Goal: Task Accomplishment & Management: Use online tool/utility

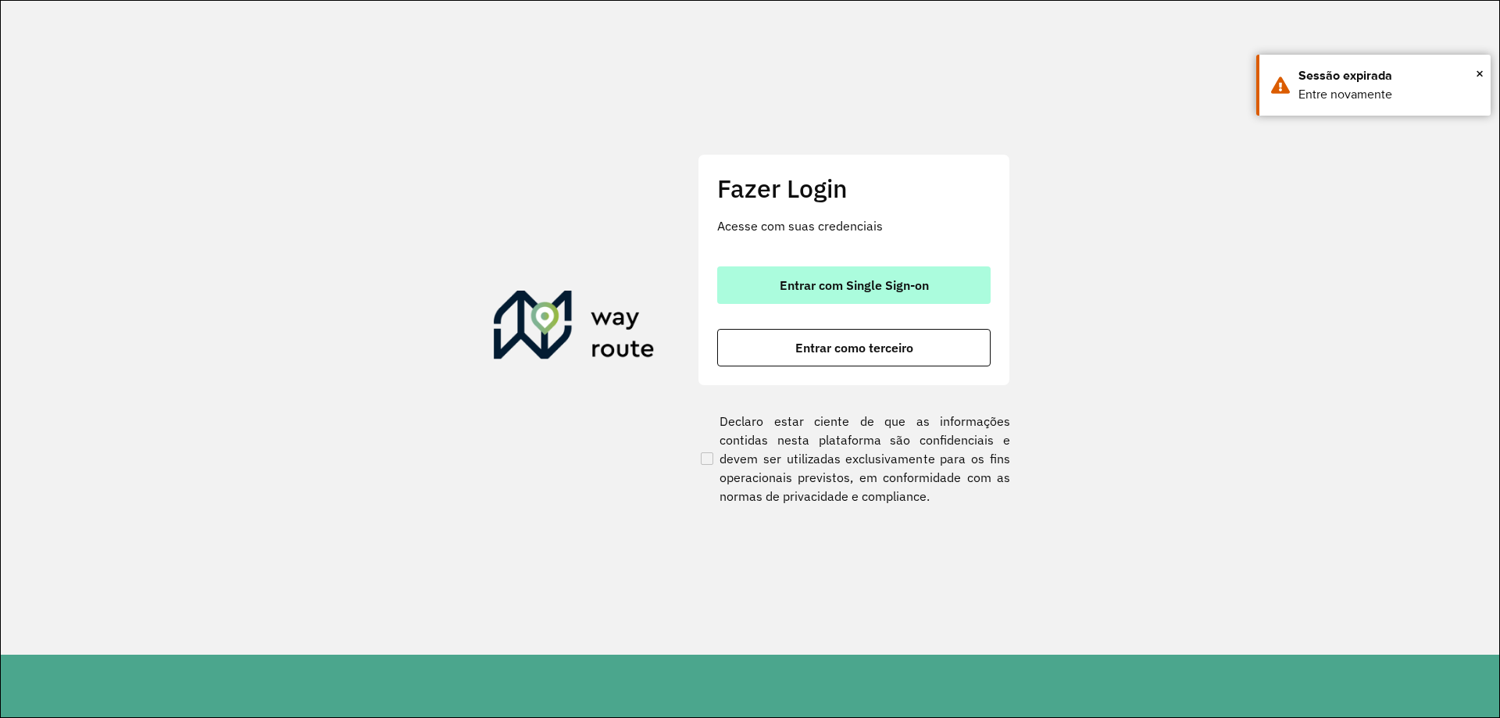
click at [894, 285] on span "Entrar com Single Sign-on" at bounding box center [854, 285] width 149 height 13
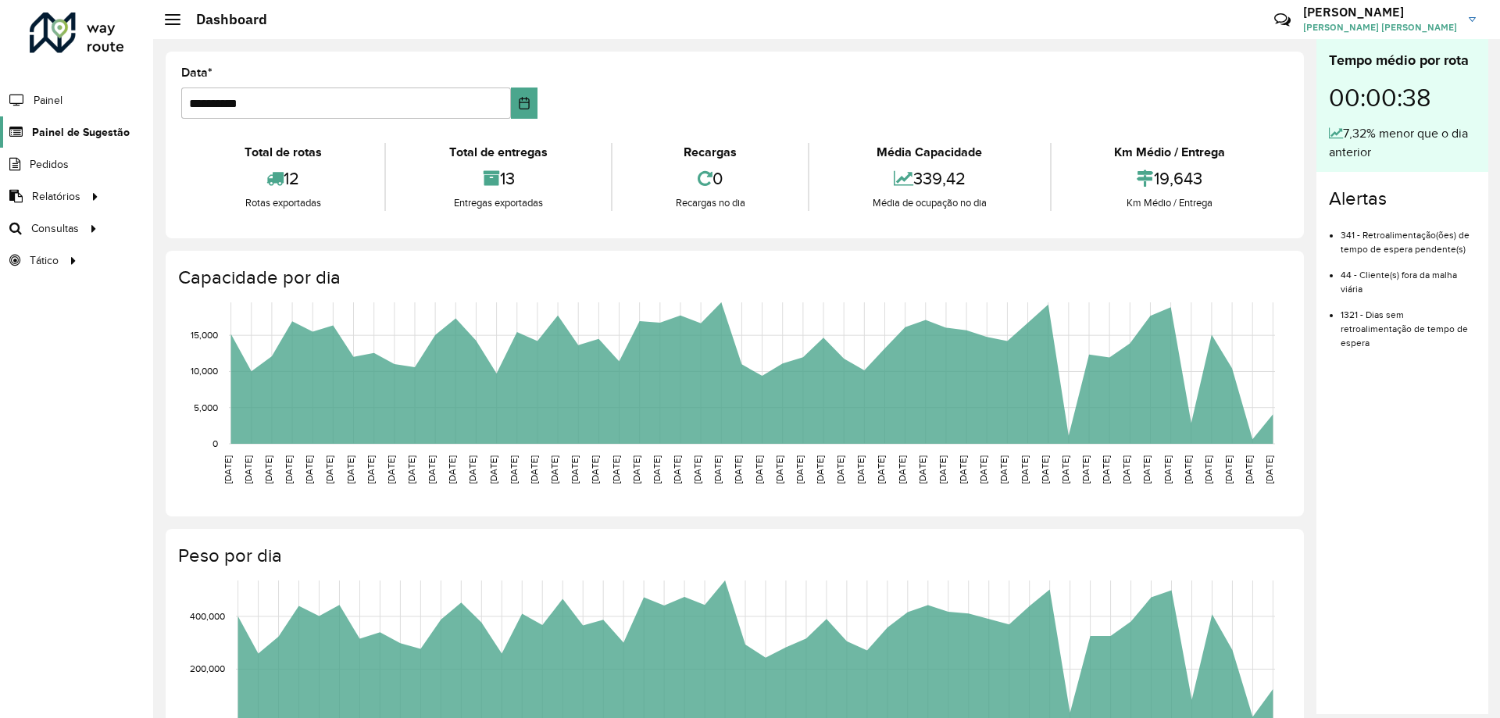
click at [79, 132] on span "Painel de Sugestão" at bounding box center [81, 132] width 98 height 16
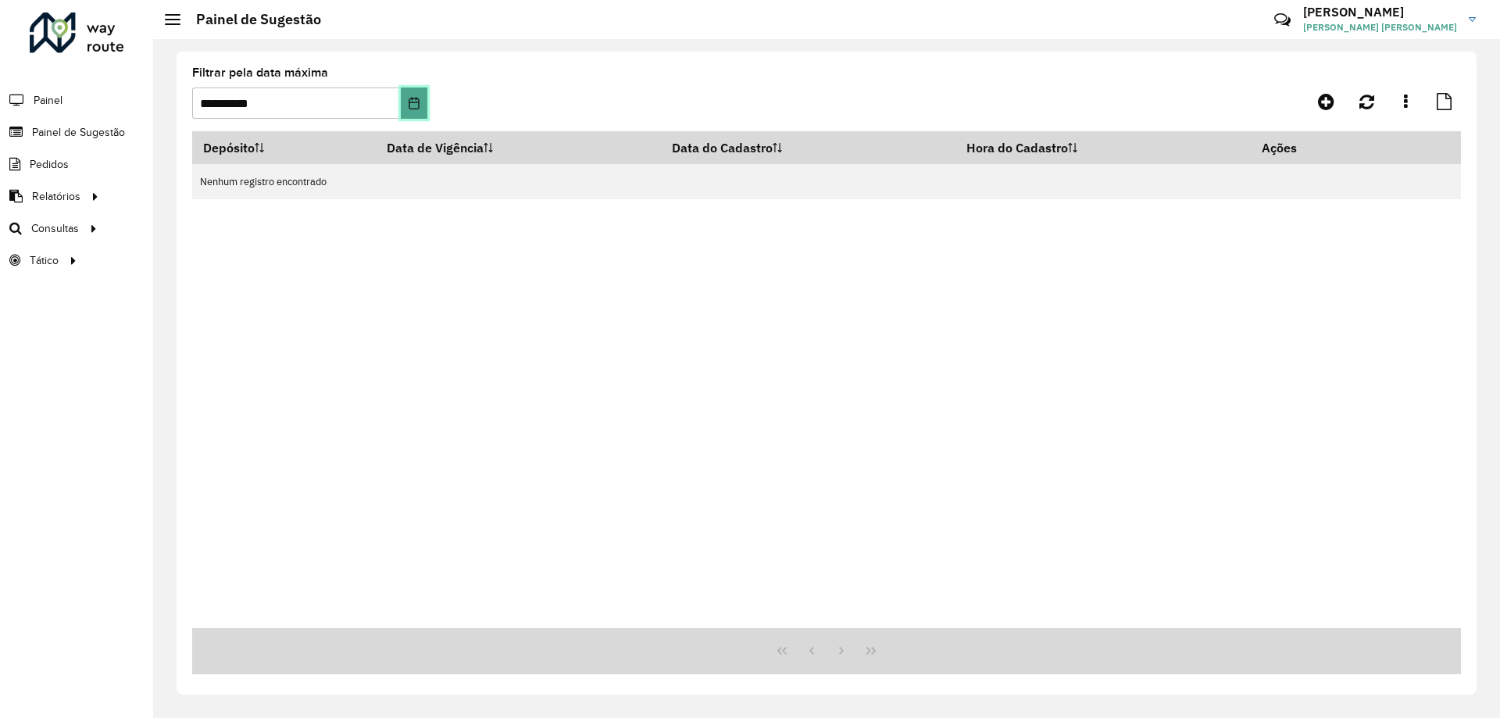
click at [410, 109] on button "Choose Date" at bounding box center [414, 103] width 26 height 31
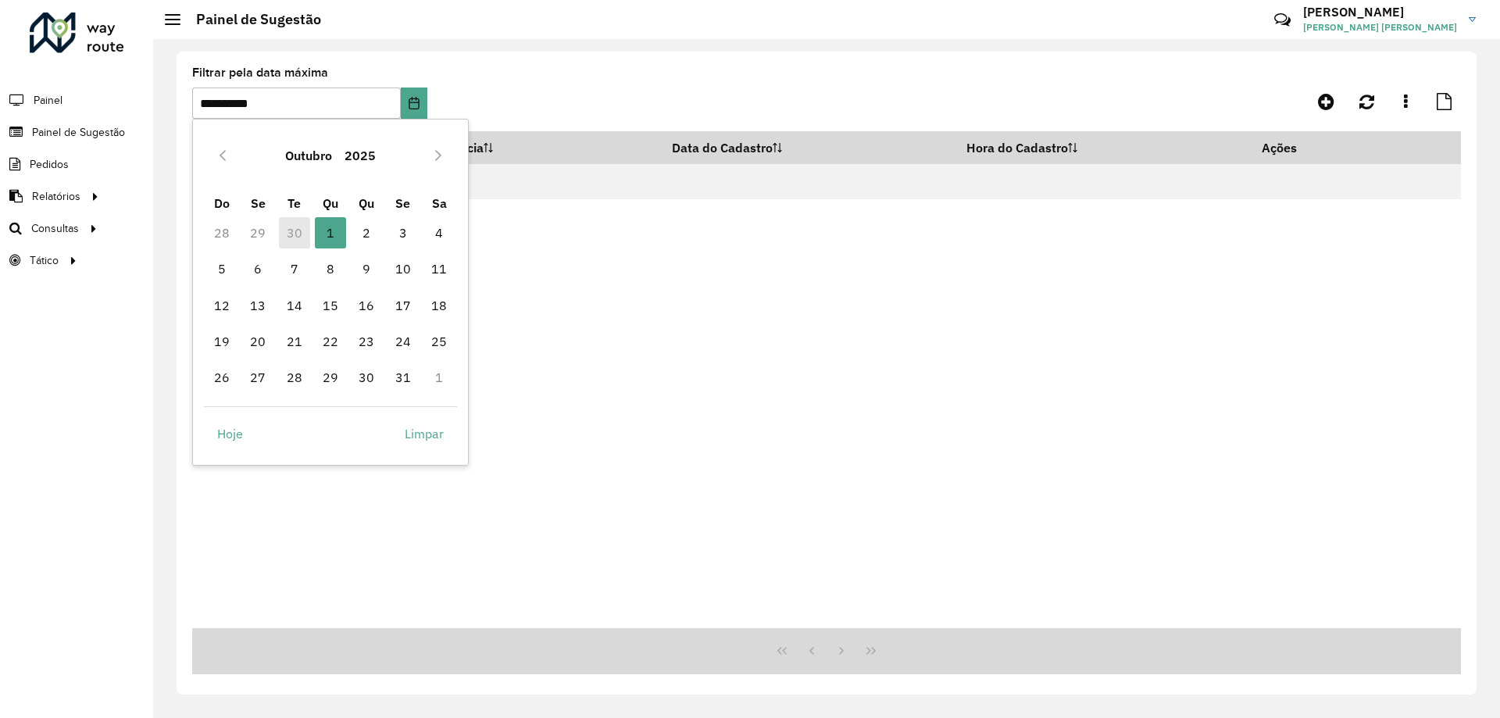
click at [295, 230] on td "30" at bounding box center [294, 233] width 36 height 36
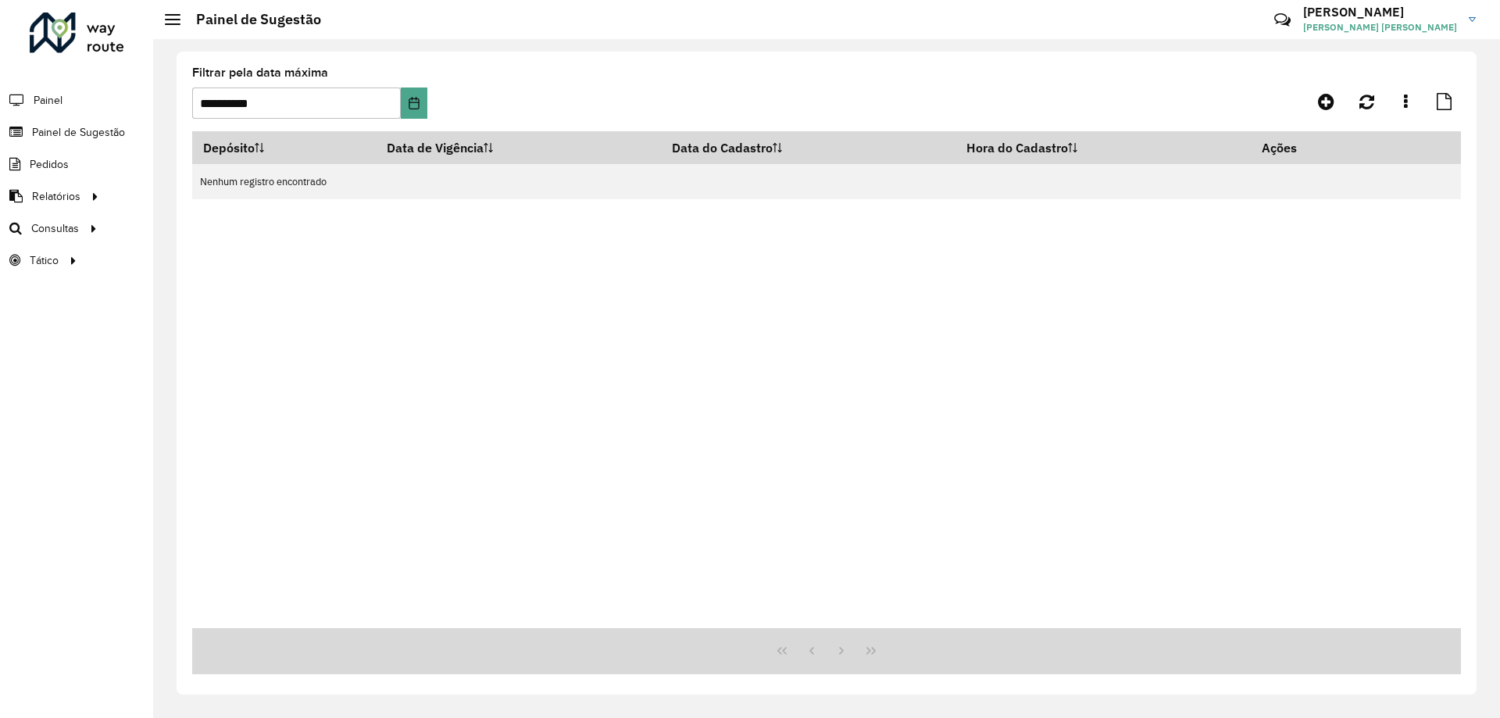
drag, startPoint x: 758, startPoint y: 472, endPoint x: 844, endPoint y: 436, distance: 93.2
click at [756, 472] on div "Depósito Data de Vigência Data do Cadastro Hora do Cadastro Ações Nenhum regist…" at bounding box center [826, 379] width 1269 height 497
click at [420, 104] on button "Choose Date" at bounding box center [414, 103] width 26 height 31
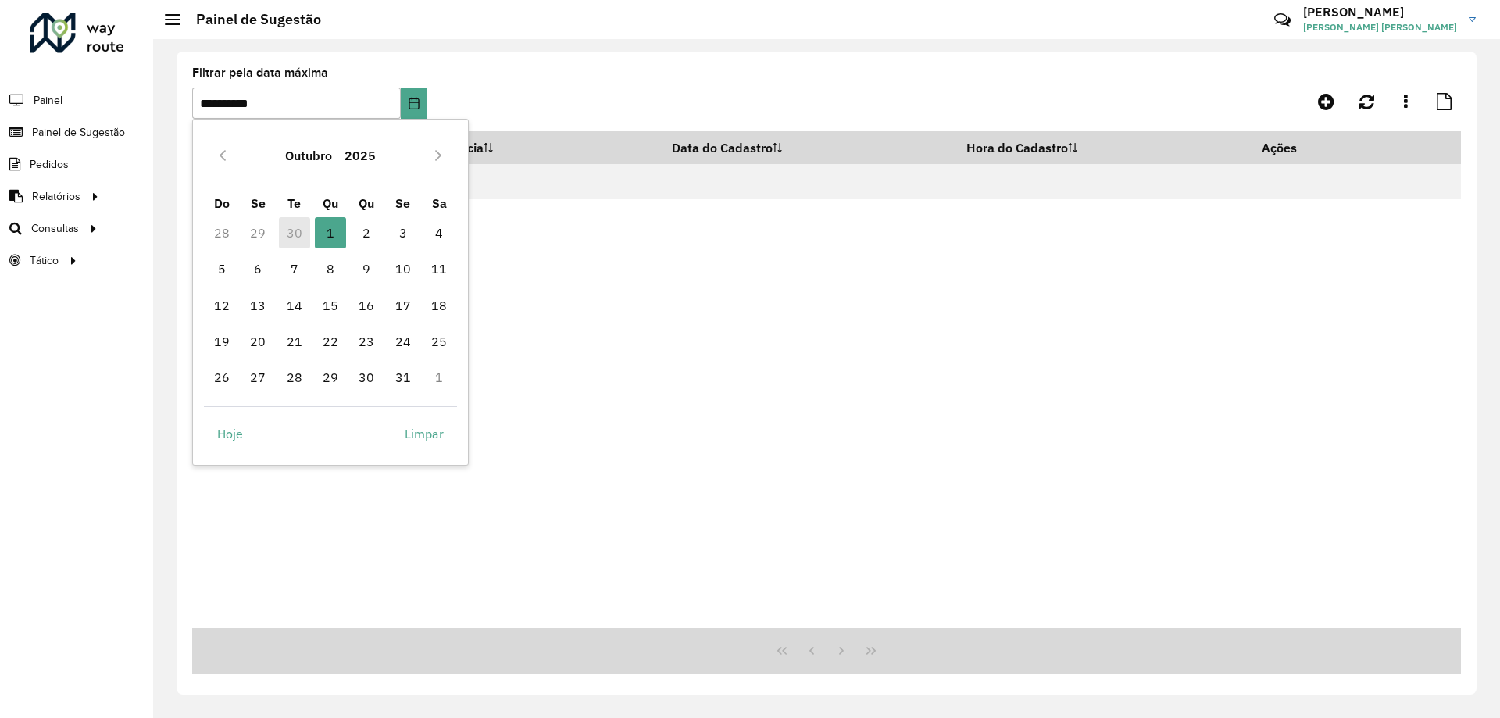
click at [296, 230] on td "30" at bounding box center [294, 233] width 36 height 36
click at [290, 227] on td "30" at bounding box center [294, 233] width 36 height 36
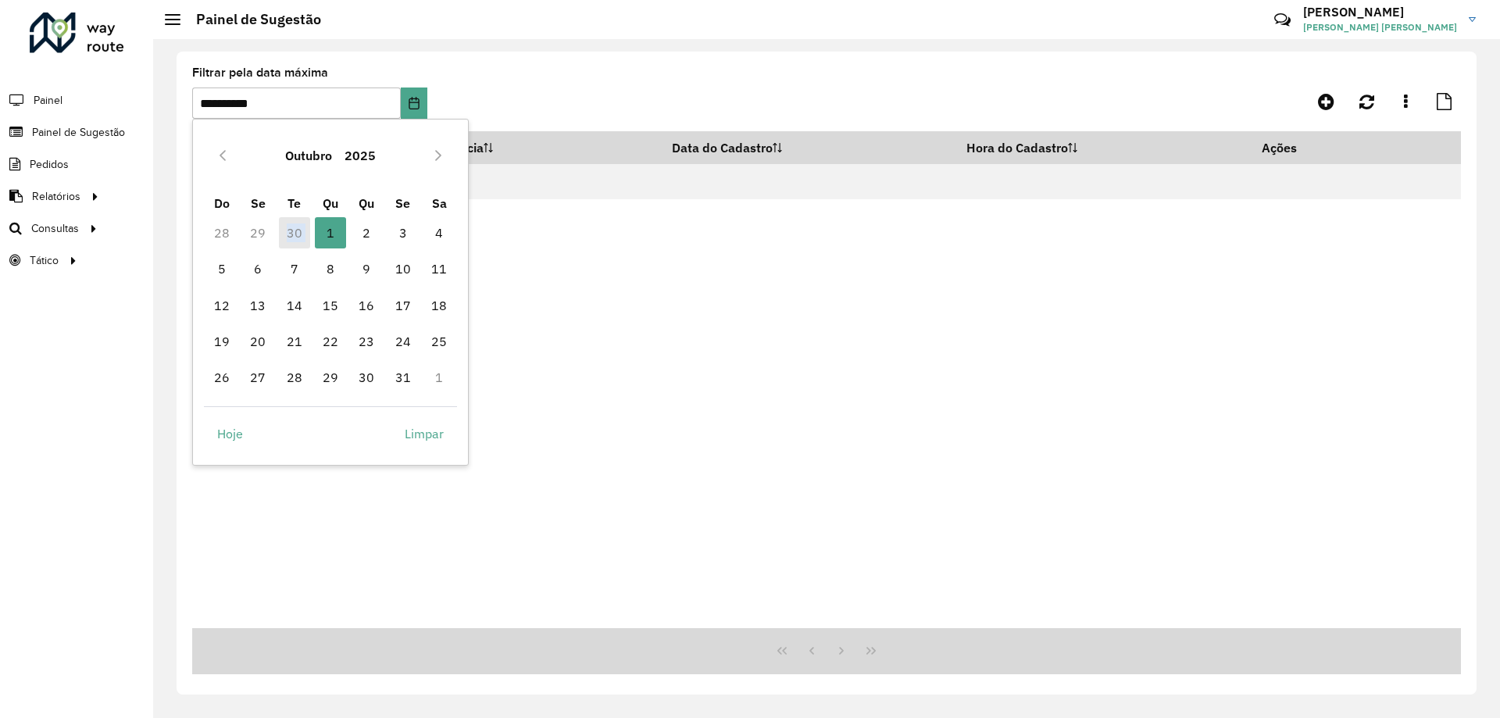
click at [290, 227] on td "30" at bounding box center [294, 233] width 36 height 36
click at [221, 154] on icon "Previous Month" at bounding box center [223, 155] width 6 height 11
click at [298, 375] on span "30" at bounding box center [294, 377] width 31 height 31
type input "**********"
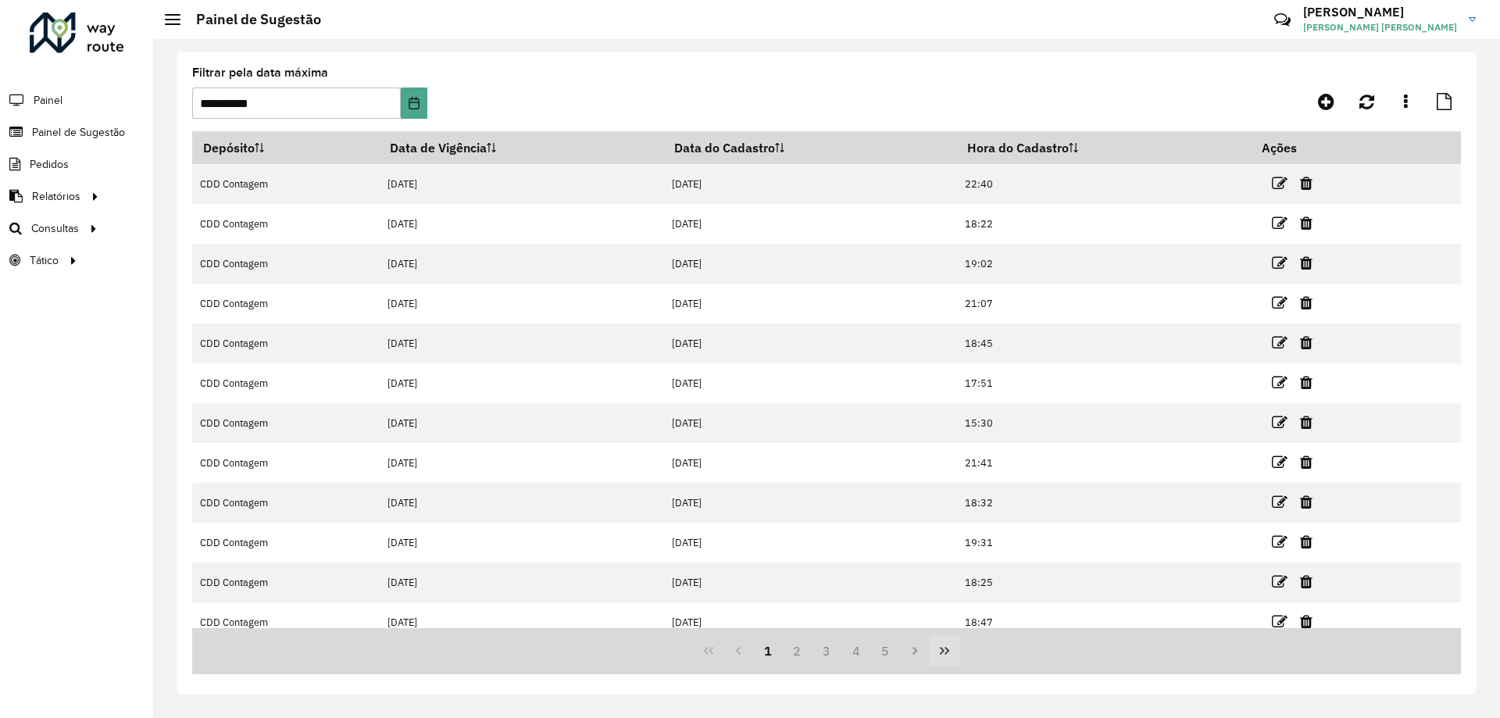
click at [939, 656] on icon "Last Page" at bounding box center [944, 651] width 13 height 13
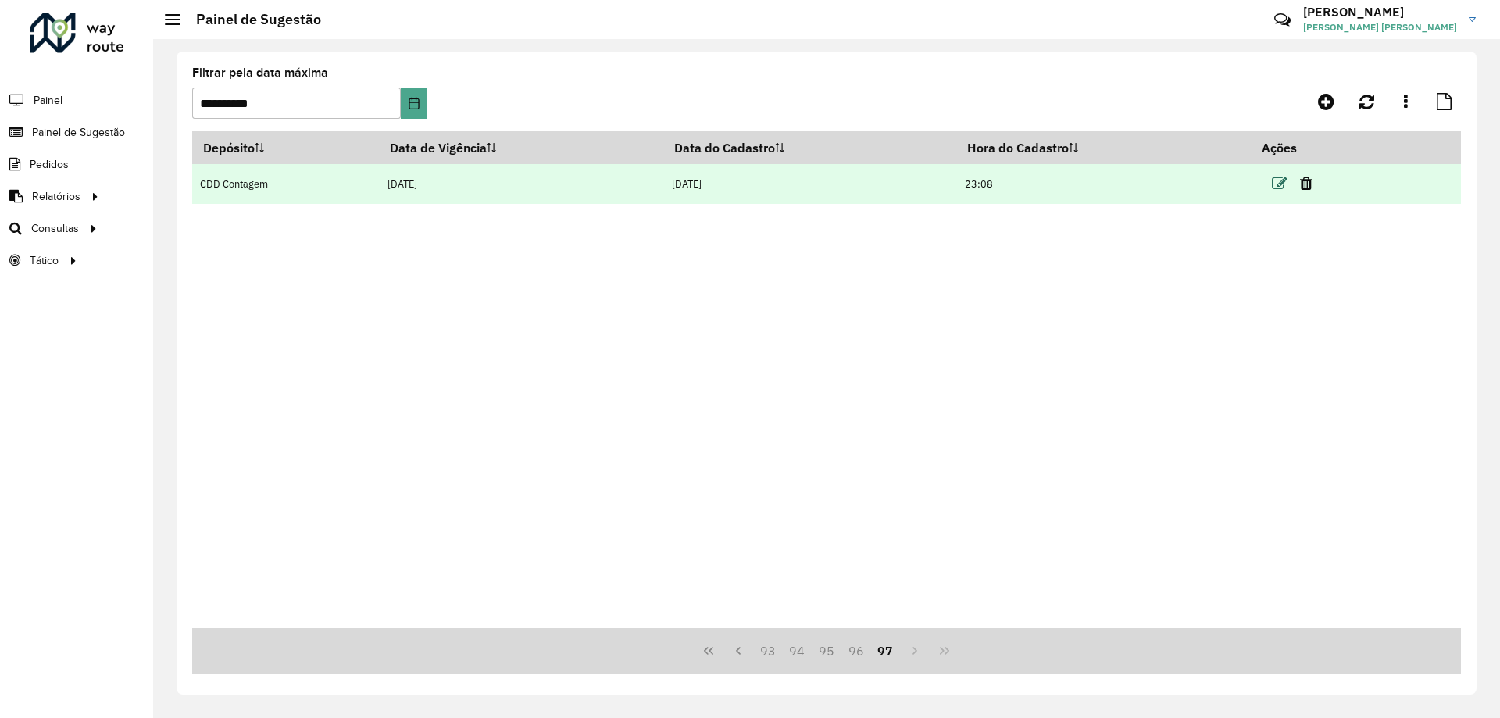
click at [1281, 188] on icon at bounding box center [1280, 184] width 16 height 16
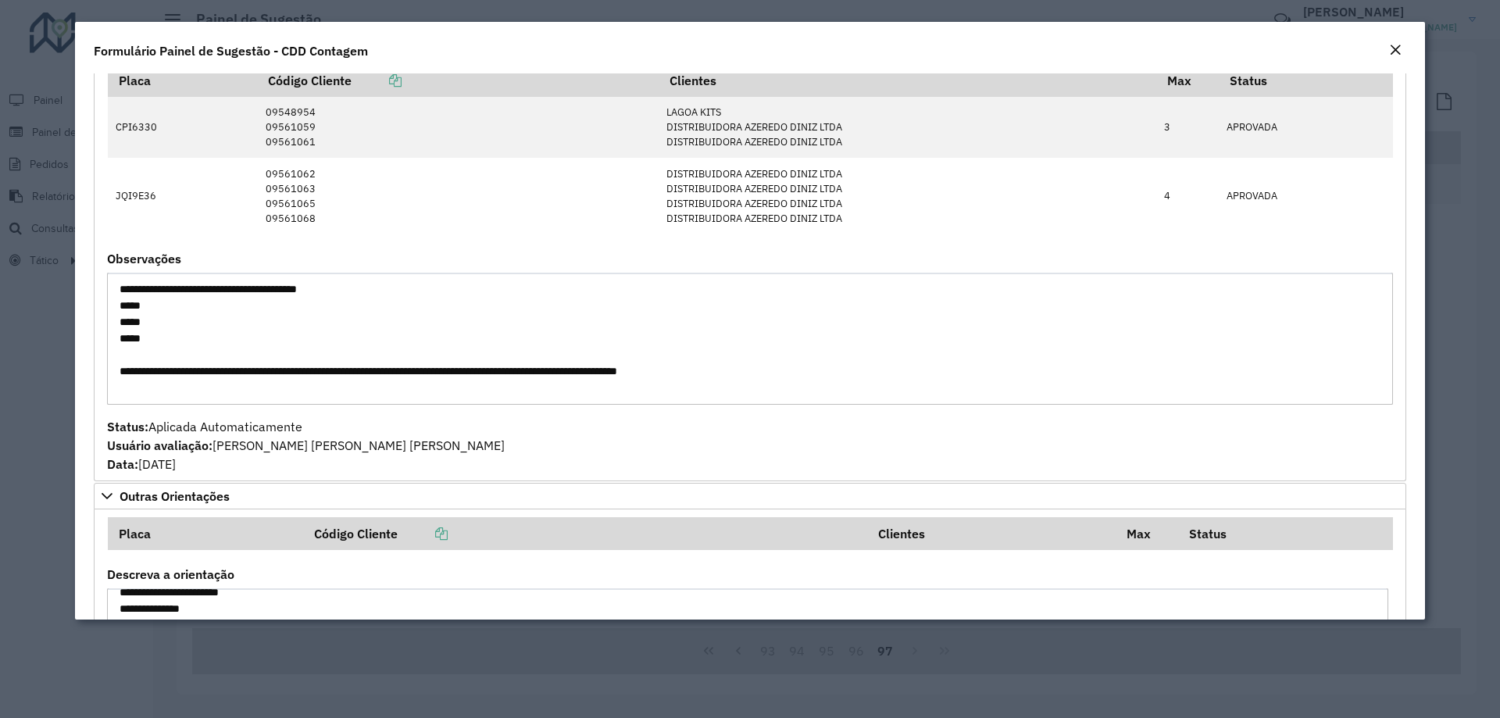
scroll to position [979, 0]
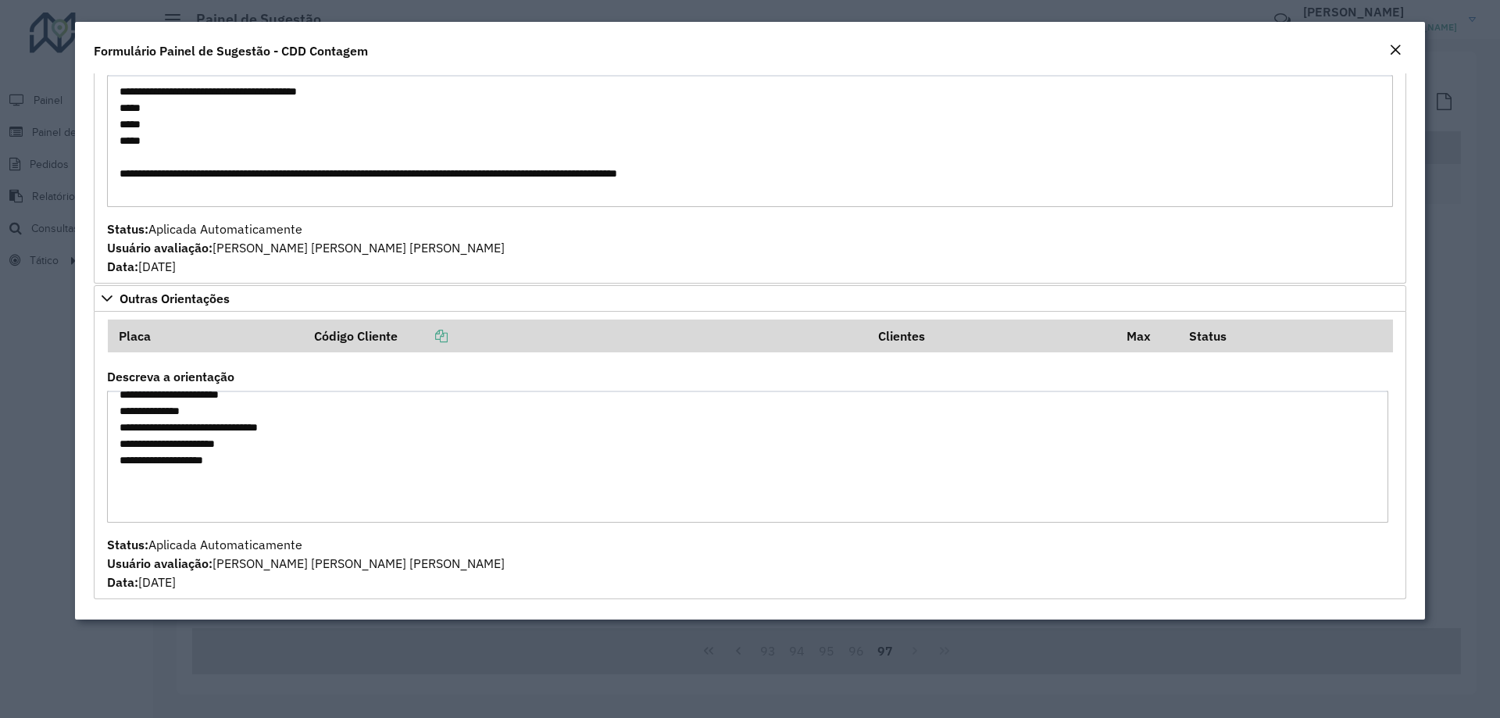
click at [316, 463] on textarea "Descreva a orientação" at bounding box center [747, 457] width 1281 height 132
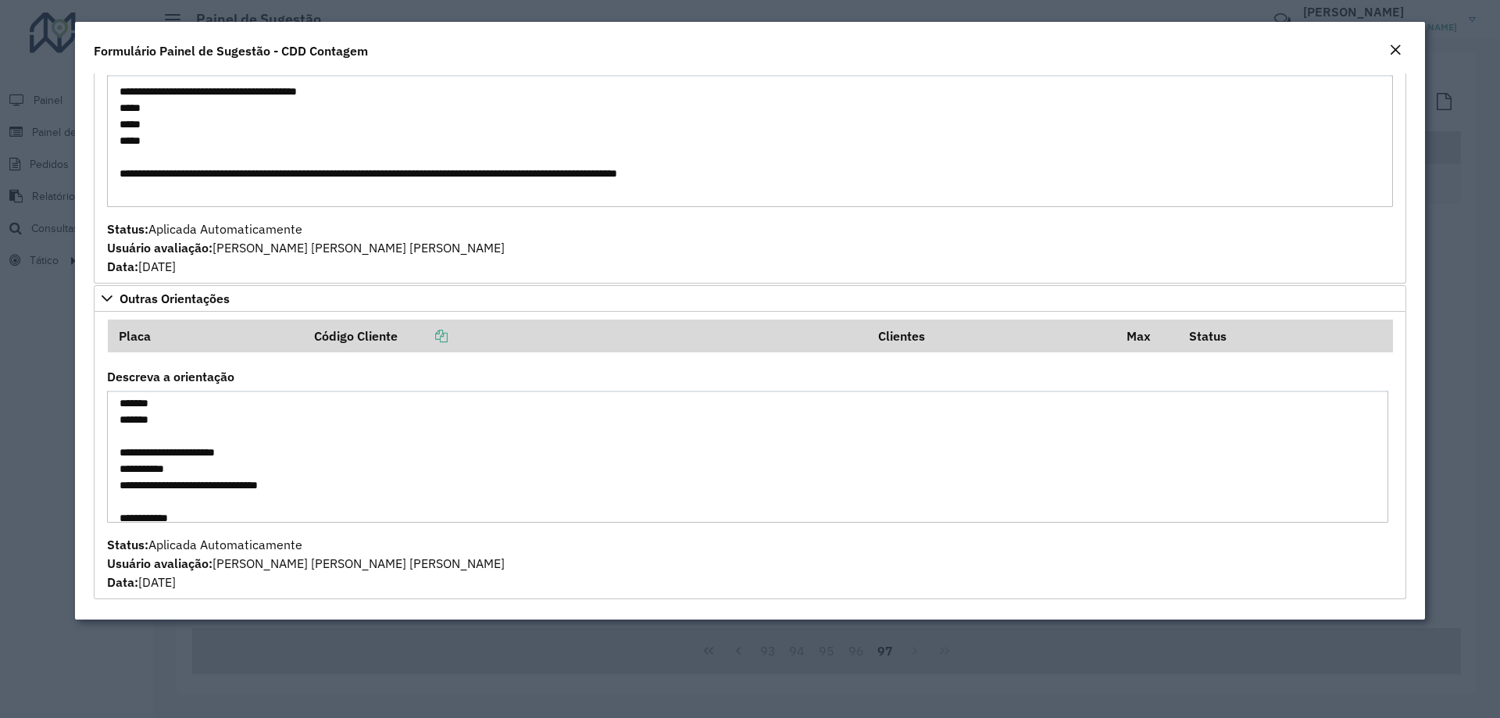
drag, startPoint x: 389, startPoint y: 692, endPoint x: 387, endPoint y: 670, distance: 21.2
click at [389, 692] on modal-container "**********" at bounding box center [750, 359] width 1500 height 718
click at [1396, 50] on em "Close" at bounding box center [1395, 50] width 13 height 13
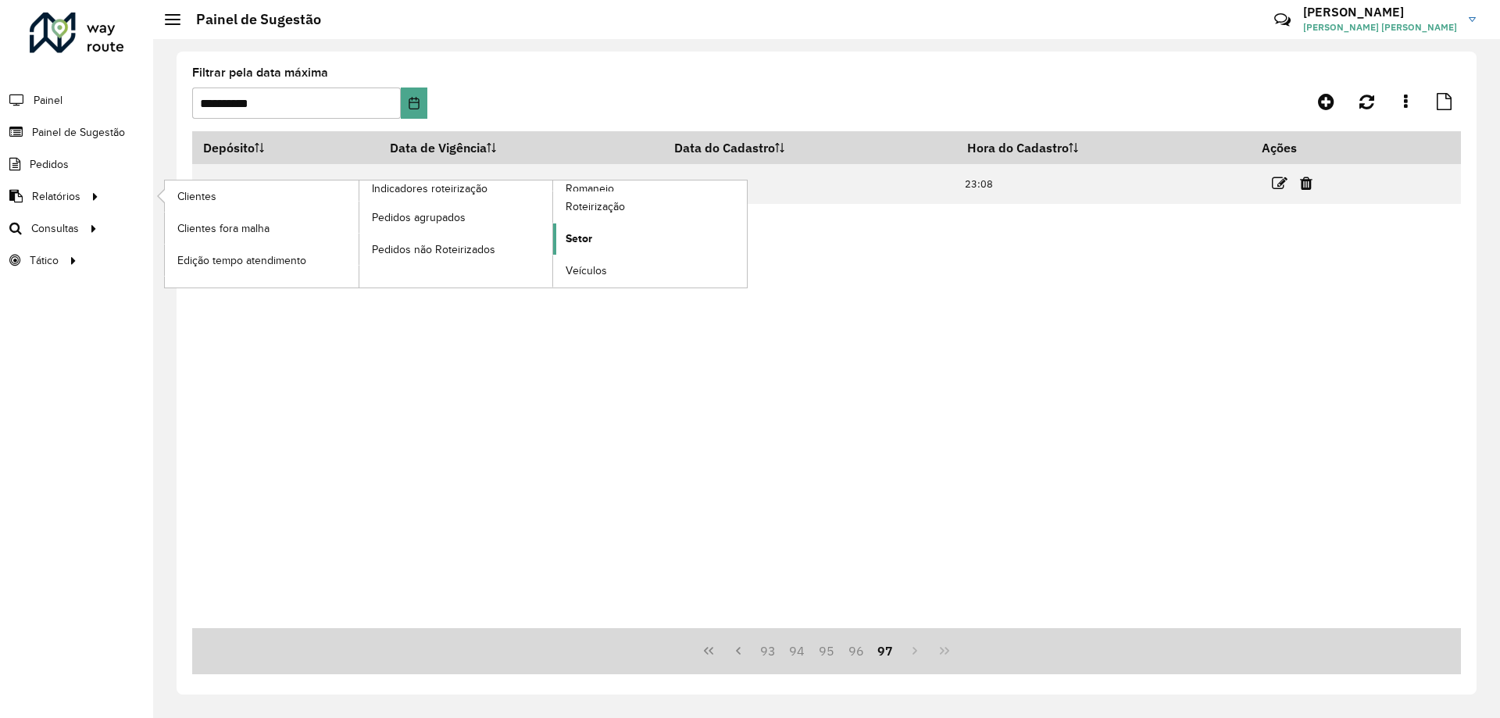
click at [604, 236] on link "Setor" at bounding box center [650, 238] width 194 height 31
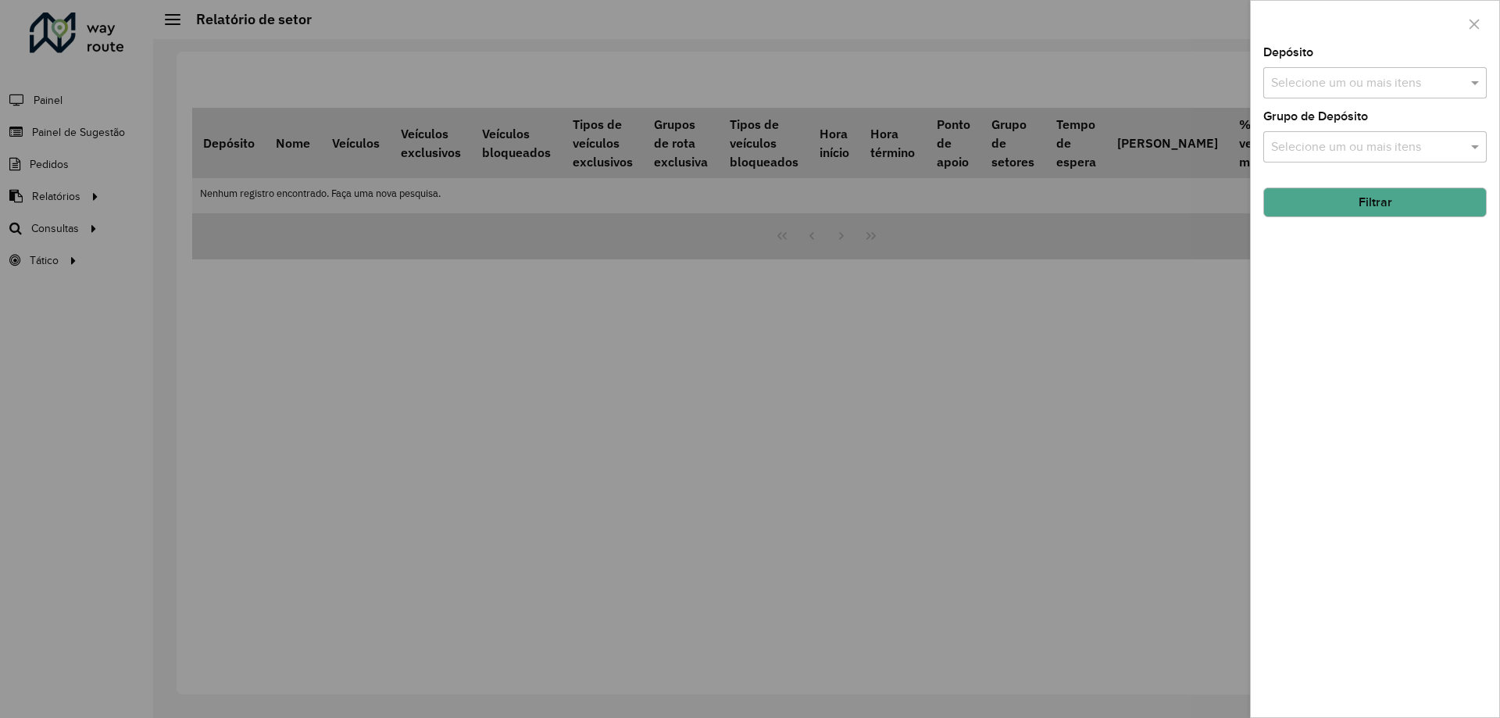
click at [1303, 81] on input "text" at bounding box center [1367, 83] width 200 height 19
click at [1318, 163] on div "CDD Contagem" at bounding box center [1375, 161] width 222 height 27
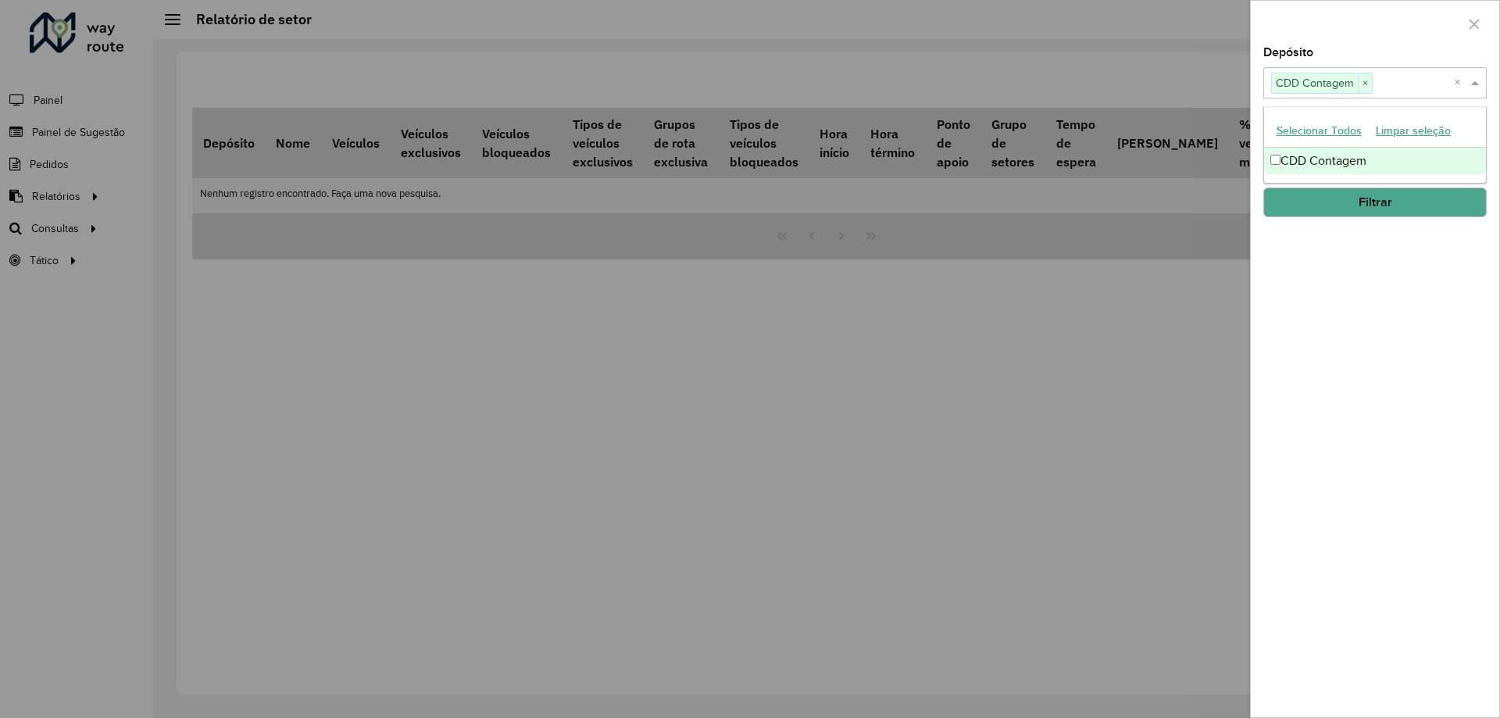
click at [1360, 199] on button "Filtrar" at bounding box center [1375, 203] width 223 height 30
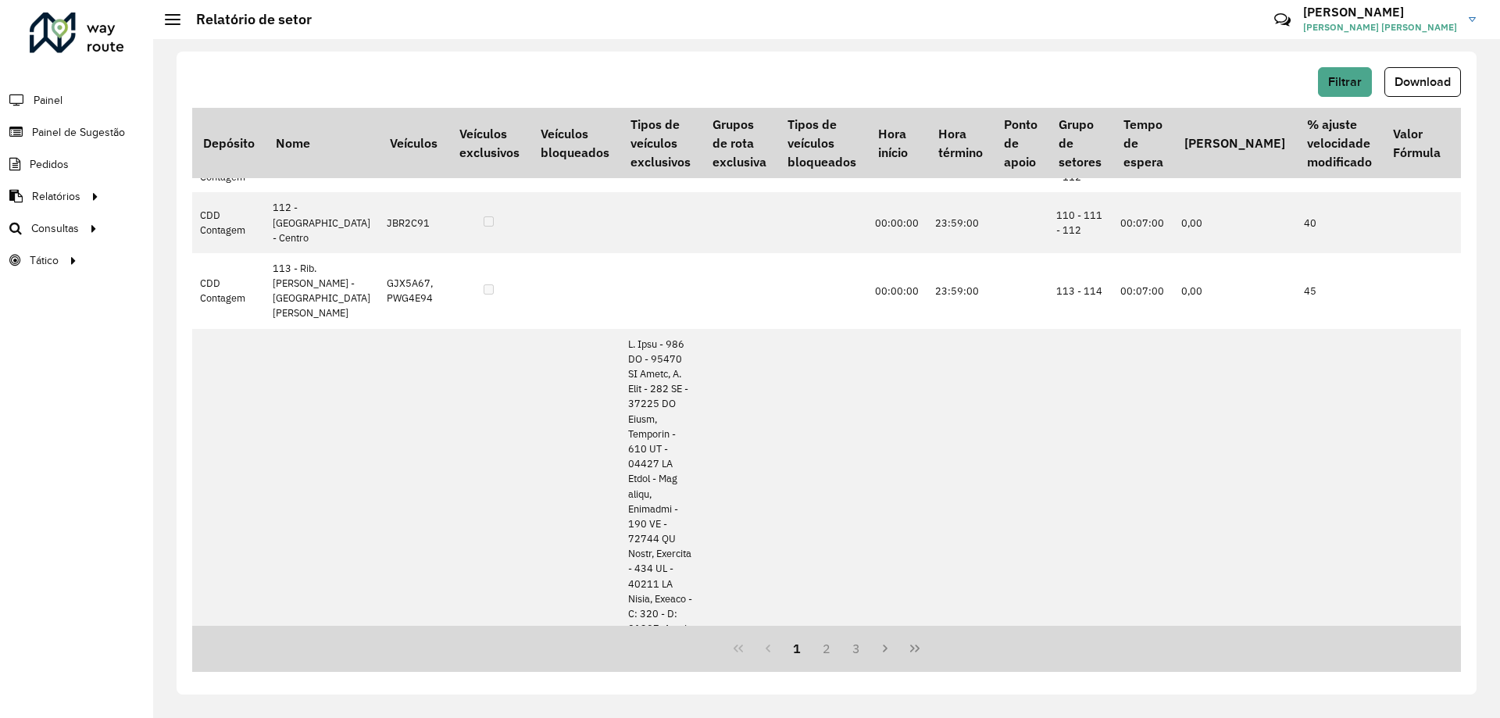
scroll to position [234, 0]
